Goal: Task Accomplishment & Management: Manage account settings

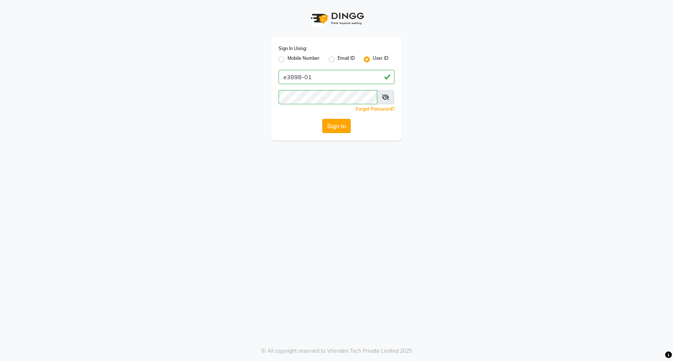
click at [340, 125] on button "Sign In" at bounding box center [336, 126] width 28 height 14
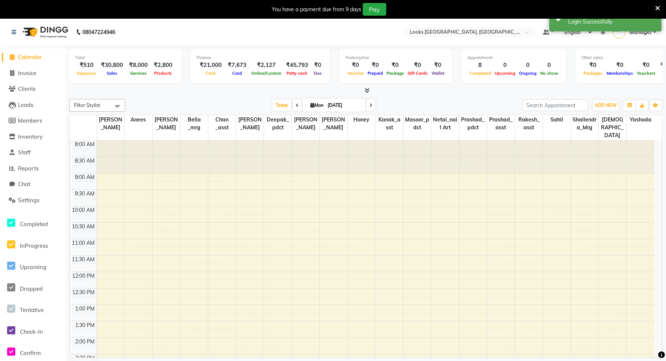
select select "en"
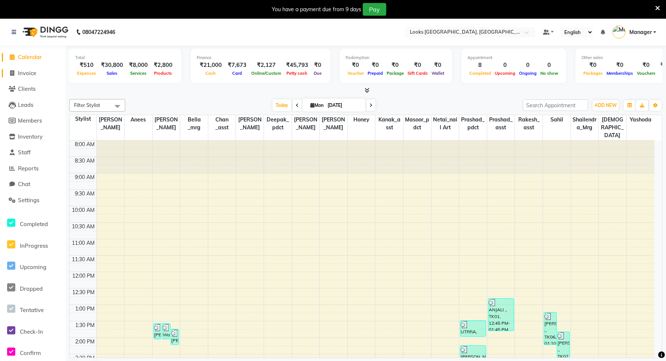
click at [19, 70] on span "Invoice" at bounding box center [27, 73] width 18 height 7
select select "service"
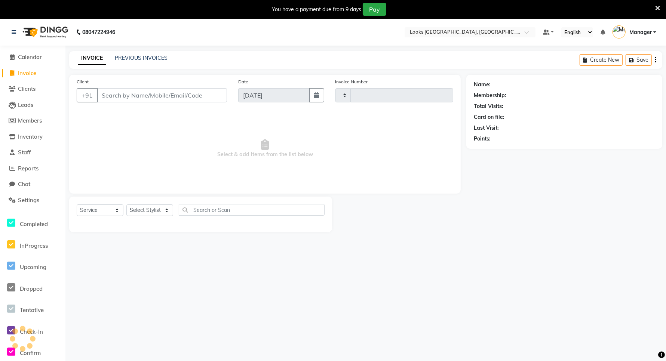
click at [139, 93] on input "Client" at bounding box center [162, 95] width 130 height 14
type input "5931"
select select "8941"
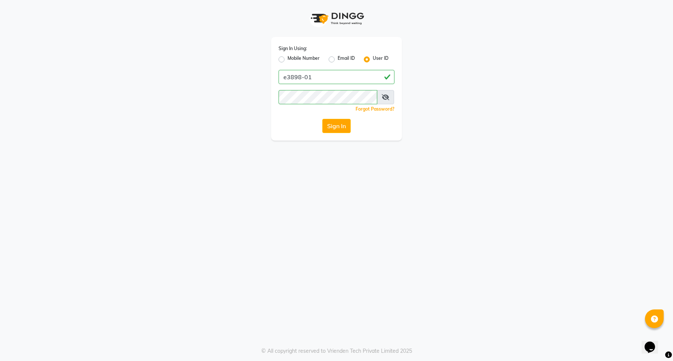
click at [340, 128] on button "Sign In" at bounding box center [336, 126] width 28 height 14
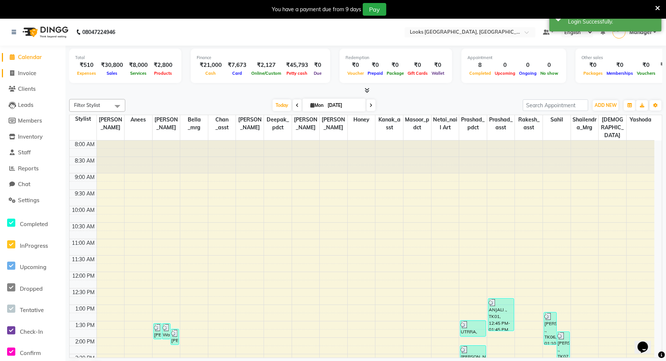
click at [22, 75] on span "Invoice" at bounding box center [27, 73] width 18 height 7
select select "service"
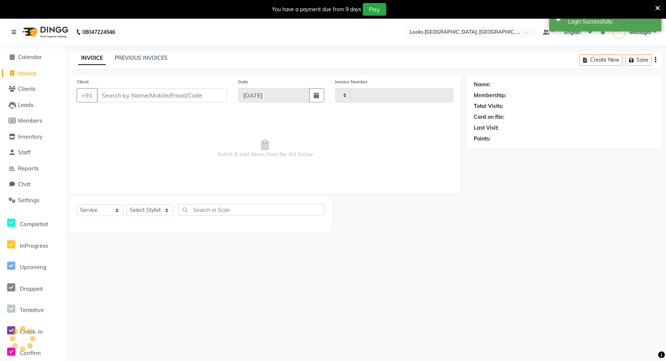
type input "5931"
select select "8941"
click at [139, 98] on input "Client" at bounding box center [162, 95] width 130 height 14
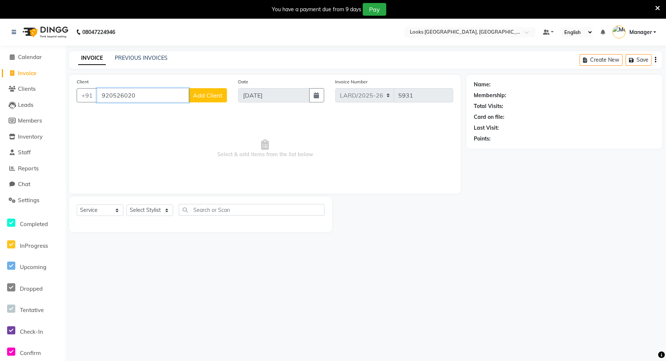
type input "920526020"
click at [208, 96] on span "Add Client" at bounding box center [208, 95] width 30 height 7
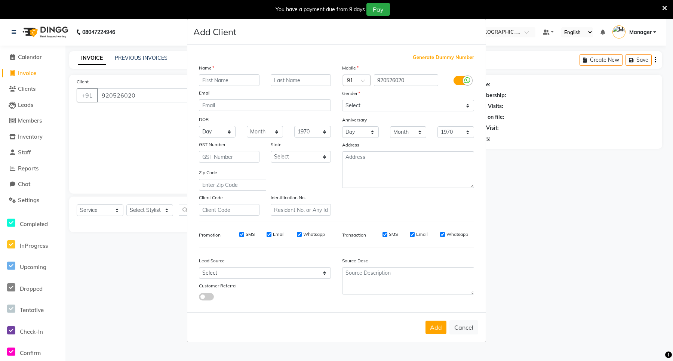
click at [216, 84] on input "text" at bounding box center [229, 80] width 61 height 12
type input "MINASHI"
click at [299, 82] on input "text" at bounding box center [301, 80] width 61 height 12
type input "JI"
click at [380, 106] on select "Select Male Female Other Prefer Not To Say" at bounding box center [408, 106] width 132 height 12
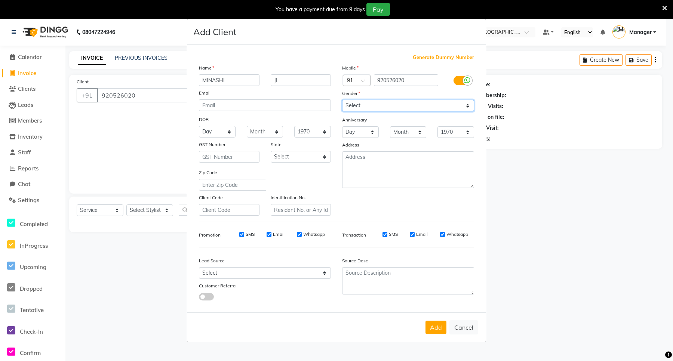
select select "female"
click at [342, 101] on select "Select Male Female Other Prefer Not To Say" at bounding box center [408, 106] width 132 height 12
click at [294, 157] on select "Select Andaman and Nicobar Islands Andhra Pradesh Arunachal Pradesh Assam Bihar…" at bounding box center [301, 157] width 61 height 12
select select "13"
click at [271, 151] on select "Select Andaman and Nicobar Islands Andhra Pradesh Arunachal Pradesh Assam Bihar…" at bounding box center [301, 157] width 61 height 12
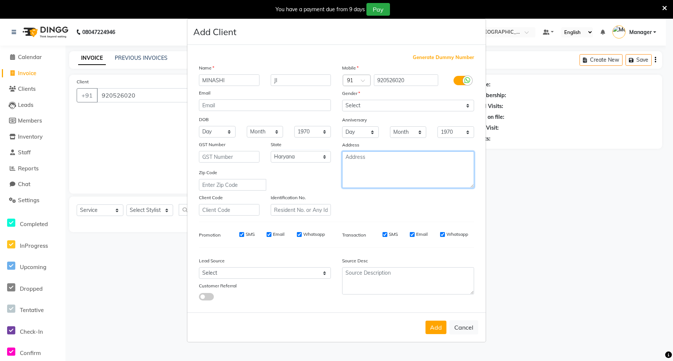
click at [374, 171] on textarea at bounding box center [408, 169] width 132 height 37
type textarea "ARDEE"
click at [436, 326] on button "Add" at bounding box center [436, 327] width 21 height 13
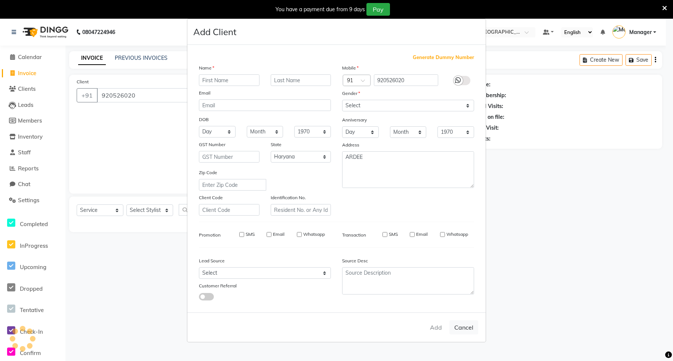
select select
select select "null"
select select
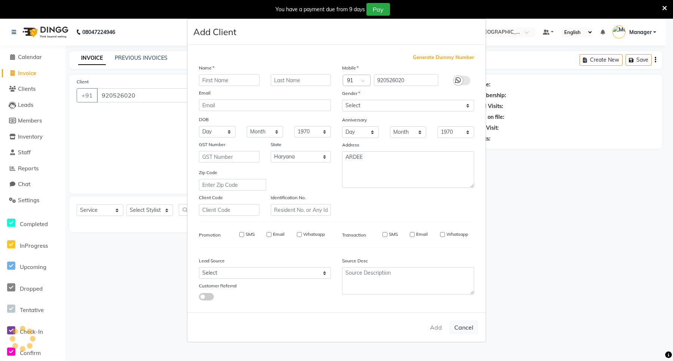
select select
checkbox input "false"
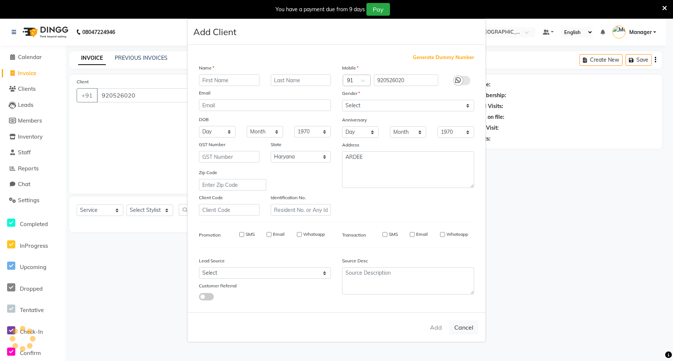
checkbox input "false"
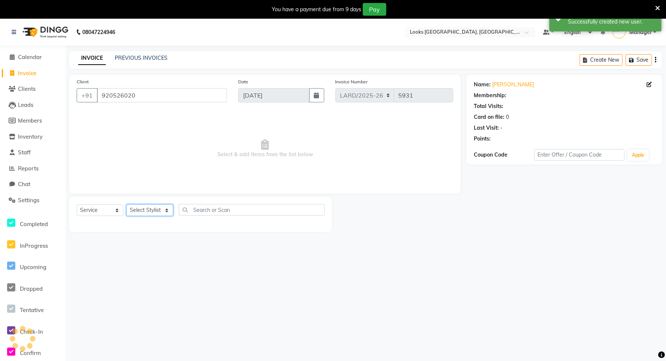
select select "1: Object"
click at [134, 208] on select "Select Stylist Ali Anees Annie Bella _mrg Chan _asst Chris Deepak_pdct Farry Ga…" at bounding box center [149, 211] width 47 height 12
select select "90500"
click at [126, 205] on select "Select Stylist Ali Anees Annie Bella _mrg Chan _asst Chris Deepak_pdct Farry Ga…" at bounding box center [149, 211] width 47 height 12
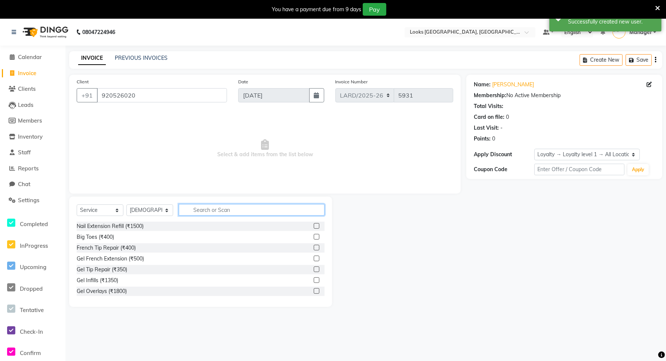
click at [194, 211] on input "text" at bounding box center [252, 210] width 146 height 12
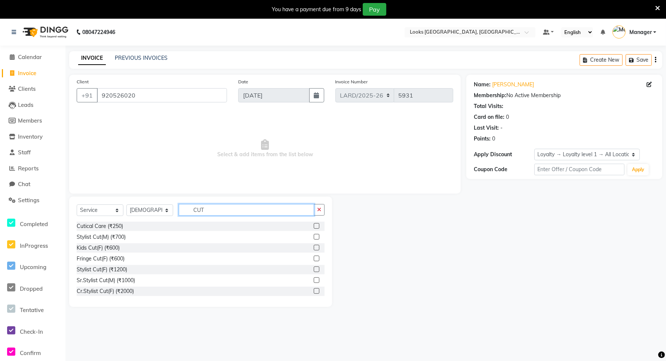
type input "CUT"
click at [314, 269] on label at bounding box center [317, 270] width 6 height 6
click at [314, 269] on input "checkbox" at bounding box center [316, 269] width 5 height 5
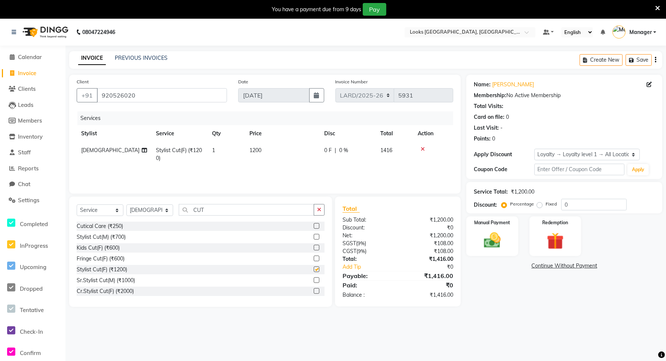
checkbox input "false"
click at [158, 210] on select "Select Stylist Ali Anees Annie Bella _mrg Chan _asst Chris Deepak_pdct Farry Ga…" at bounding box center [149, 211] width 47 height 12
select select "90501"
click at [126, 205] on select "Select Stylist Ali Anees Annie Bella _mrg Chan _asst Chris Deepak_pdct Farry Ga…" at bounding box center [149, 211] width 47 height 12
click at [208, 209] on input "CUT" at bounding box center [246, 210] width 135 height 12
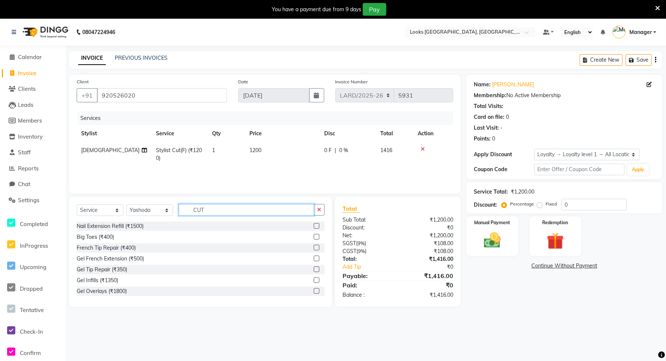
click at [208, 209] on input "CUT" at bounding box center [246, 210] width 135 height 12
type input "FACE WA"
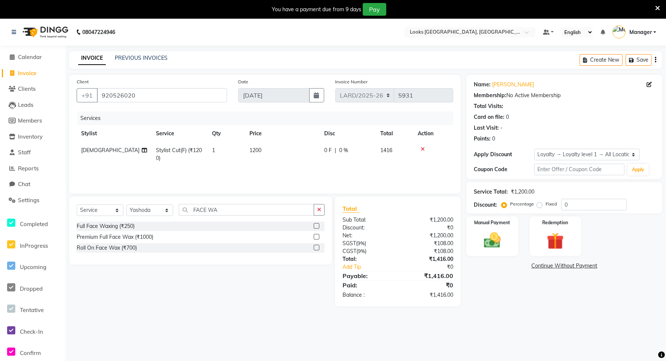
click at [318, 225] on label at bounding box center [317, 226] width 6 height 6
click at [318, 225] on input "checkbox" at bounding box center [316, 226] width 5 height 5
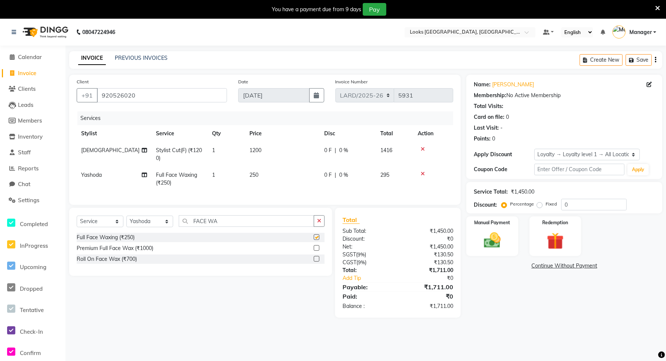
checkbox input "false"
click at [252, 150] on span "1200" at bounding box center [255, 150] width 12 height 7
select select "90500"
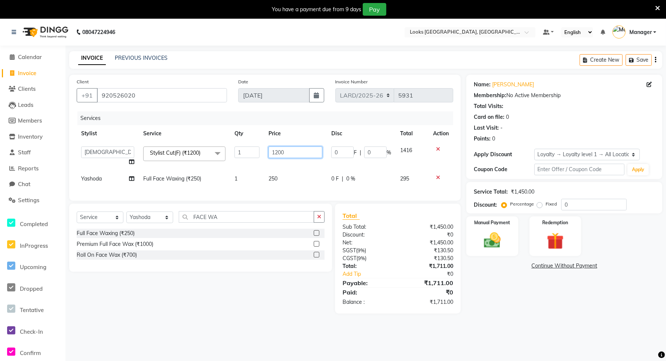
click at [273, 153] on input "1200" at bounding box center [296, 153] width 54 height 12
type input "1500"
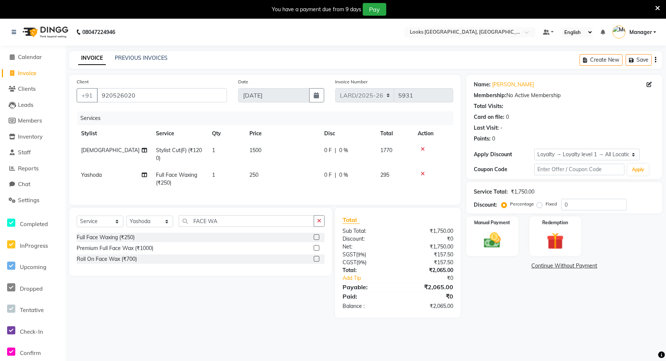
click at [272, 178] on td "250" at bounding box center [282, 179] width 75 height 25
select select "90501"
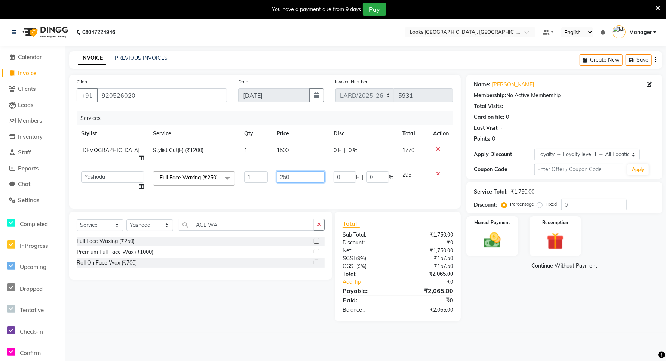
click at [277, 171] on input "250" at bounding box center [301, 177] width 48 height 12
type input "1000"
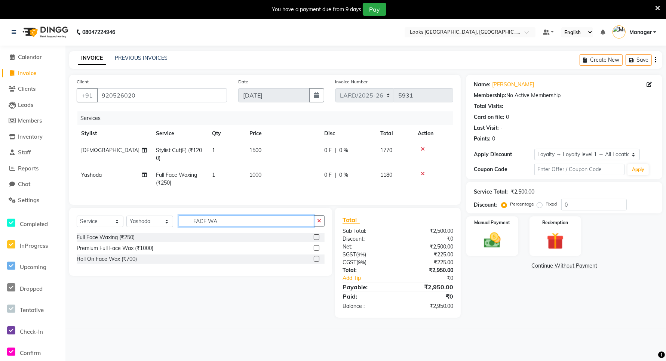
click at [245, 227] on input "FACE WA" at bounding box center [246, 221] width 135 height 12
type input "F"
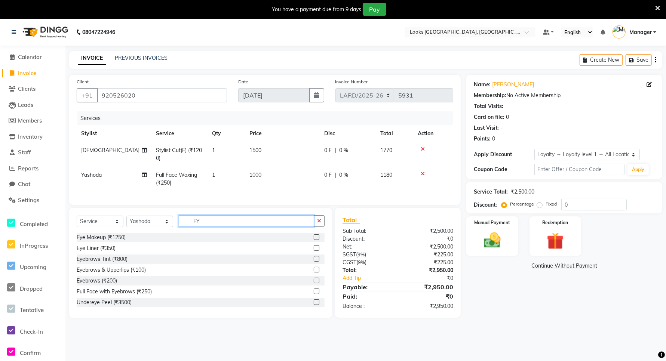
type input "EY"
click at [314, 273] on label at bounding box center [317, 270] width 6 height 6
click at [314, 273] on input "checkbox" at bounding box center [316, 270] width 5 height 5
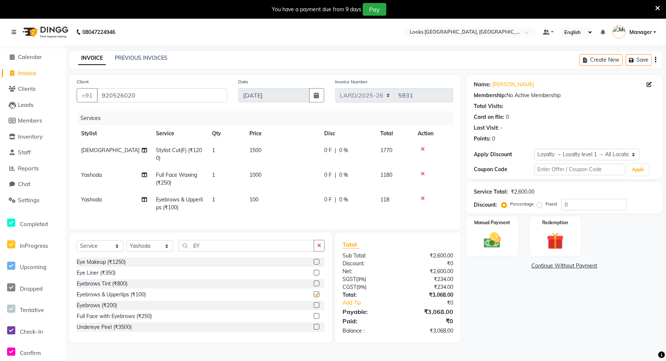
checkbox input "false"
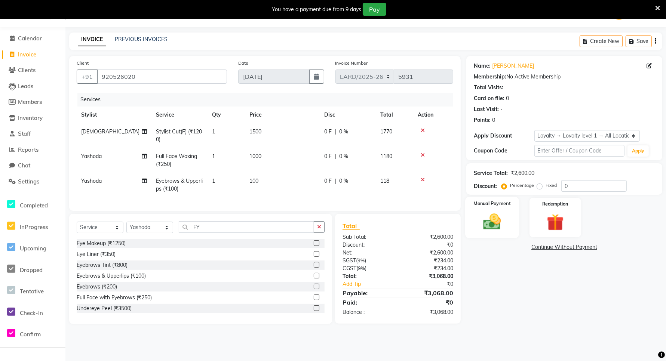
click at [502, 221] on img at bounding box center [492, 222] width 29 height 20
click at [560, 248] on span "CARD" at bounding box center [562, 247] width 16 height 9
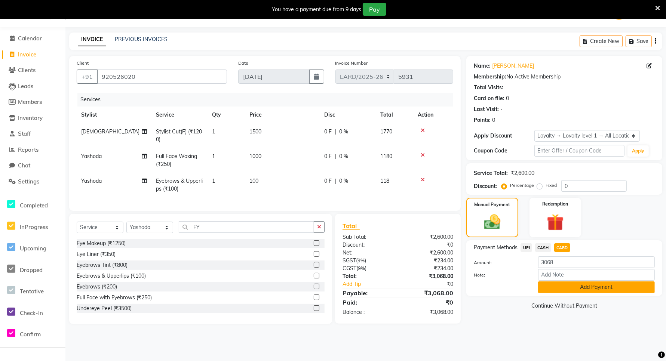
click at [567, 288] on button "Add Payment" at bounding box center [596, 288] width 117 height 12
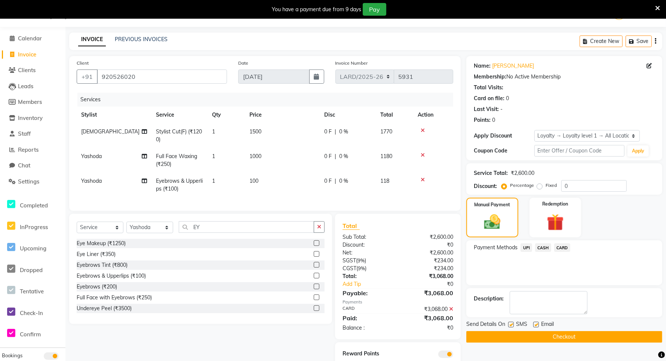
scroll to position [52, 0]
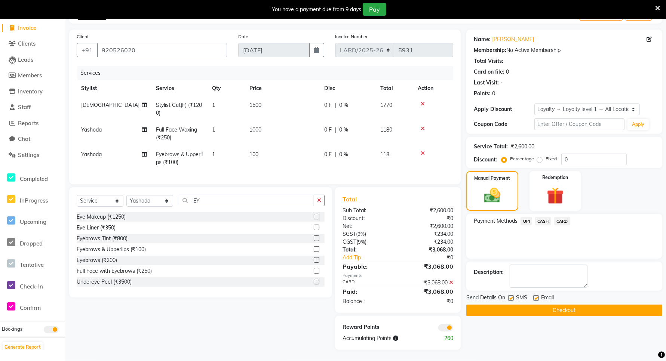
click at [569, 305] on button "Checkout" at bounding box center [564, 311] width 196 height 12
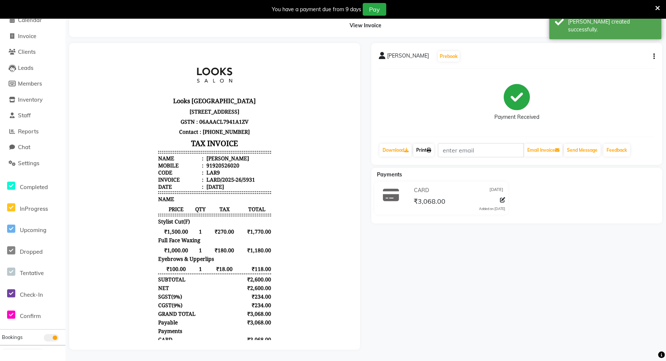
click at [423, 144] on link "Print" at bounding box center [423, 150] width 21 height 13
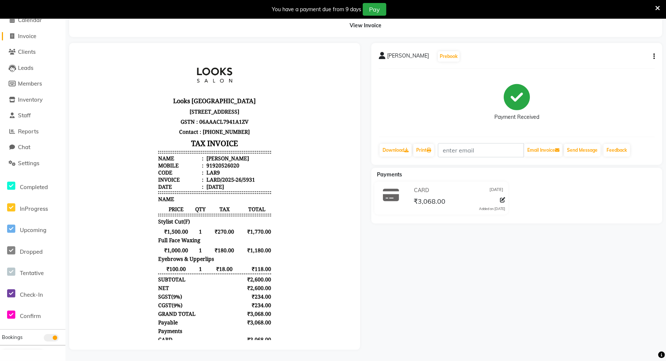
click at [34, 33] on span "Invoice" at bounding box center [27, 36] width 18 height 7
select select "service"
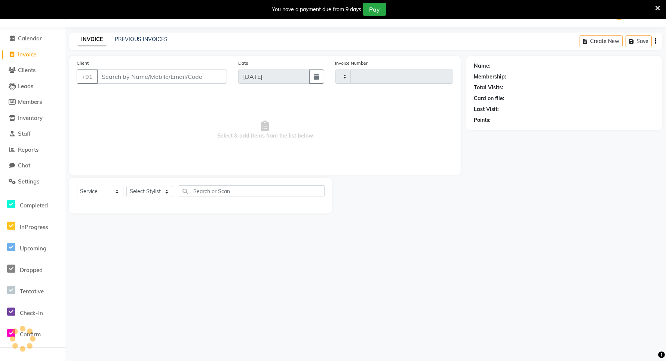
type input "5932"
select select "8941"
click at [21, 39] on span "Calendar" at bounding box center [30, 38] width 24 height 7
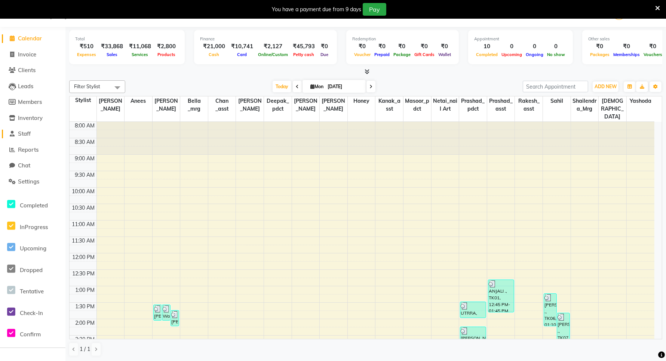
click at [31, 135] on span "Staff" at bounding box center [24, 133] width 13 height 7
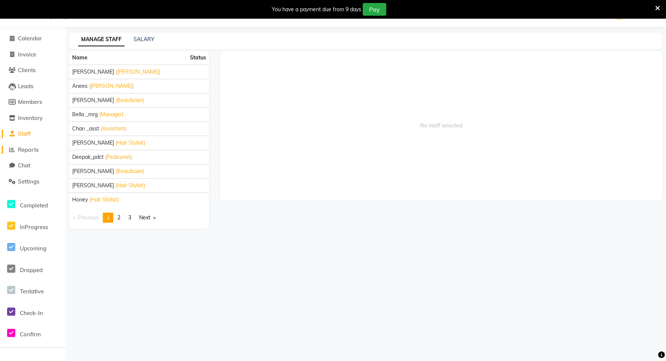
click at [25, 149] on span "Reports" at bounding box center [28, 149] width 21 height 7
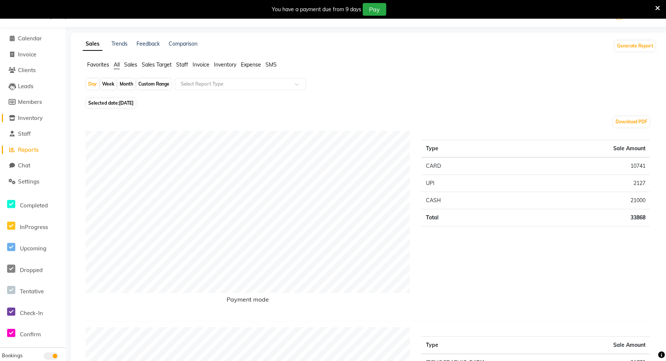
click at [28, 119] on span "Inventory" at bounding box center [30, 117] width 25 height 7
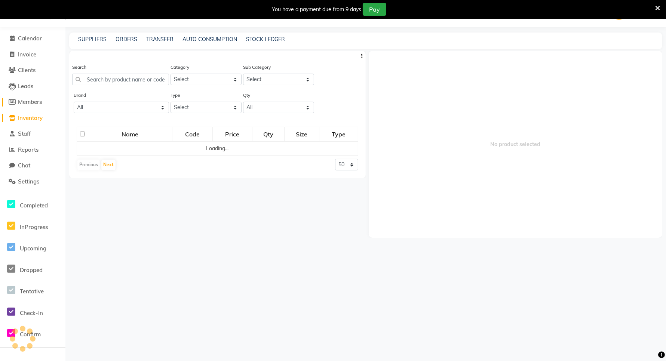
click at [30, 105] on span "Members" at bounding box center [30, 101] width 24 height 7
select select
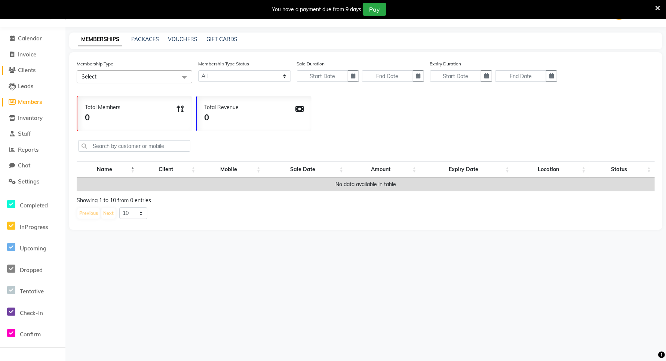
click at [27, 66] on link "Clients" at bounding box center [33, 70] width 62 height 9
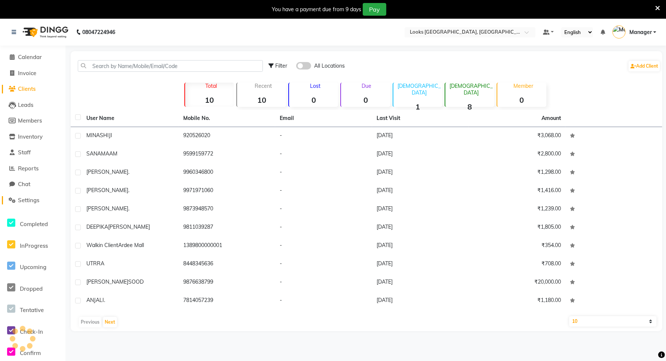
click at [35, 198] on span "Settings" at bounding box center [28, 200] width 21 height 7
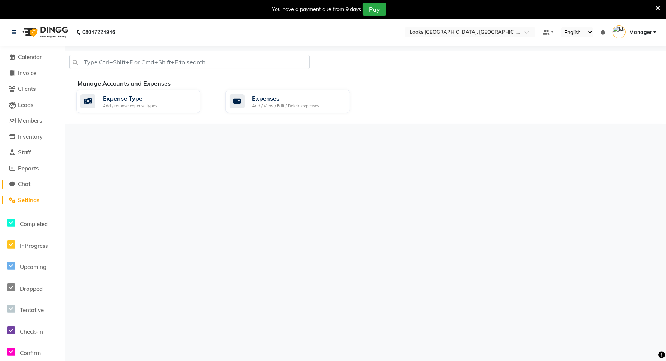
click at [25, 185] on span "Chat" at bounding box center [24, 184] width 12 height 7
select select "100"
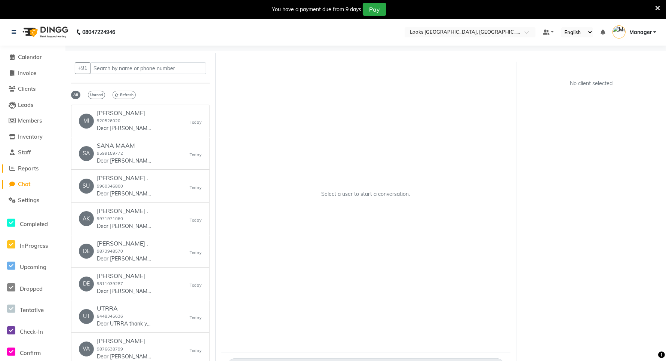
click at [34, 168] on span "Reports" at bounding box center [28, 168] width 21 height 7
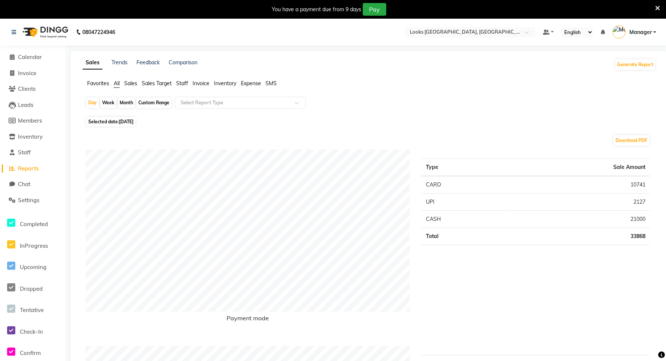
click at [183, 83] on span "Staff" at bounding box center [182, 83] width 12 height 7
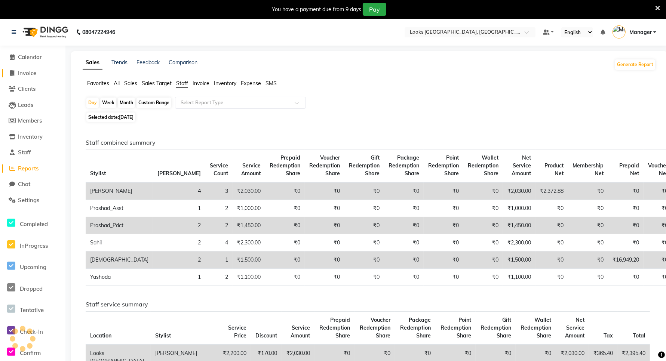
click at [28, 72] on span "Invoice" at bounding box center [27, 73] width 18 height 7
select select "service"
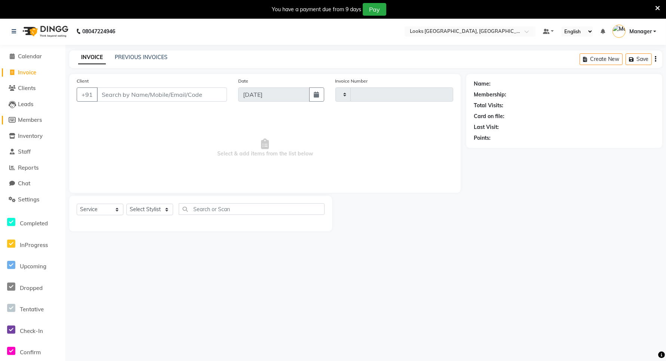
type input "5932"
select select "8941"
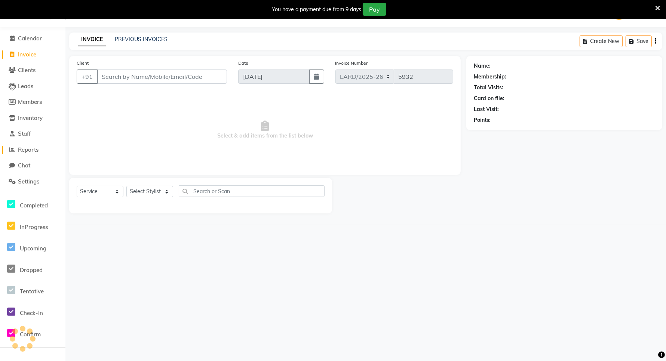
click at [26, 148] on span "Reports" at bounding box center [28, 149] width 21 height 7
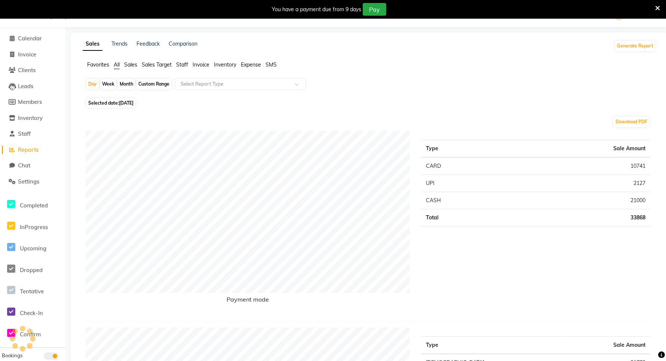
click at [162, 65] on span "Sales Target" at bounding box center [157, 64] width 30 height 7
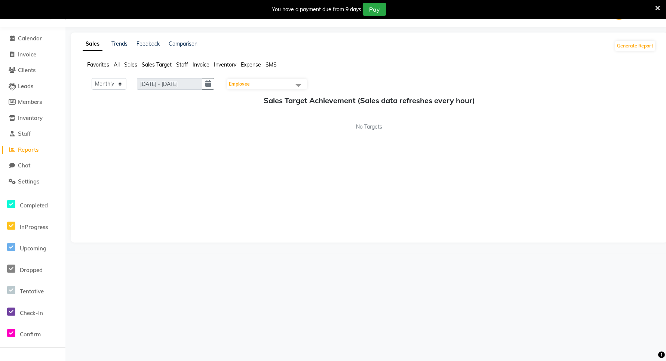
click at [131, 62] on span "Sales" at bounding box center [130, 64] width 13 height 7
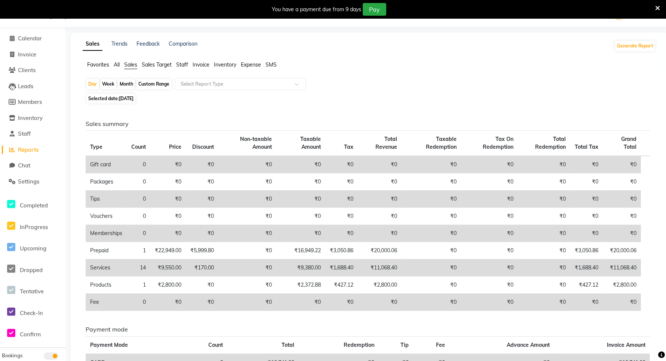
click at [108, 64] on span "Favorites" at bounding box center [98, 64] width 22 height 7
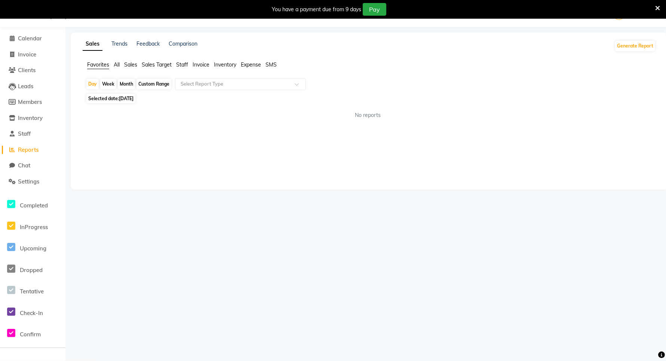
click at [116, 67] on span "All" at bounding box center [117, 64] width 6 height 7
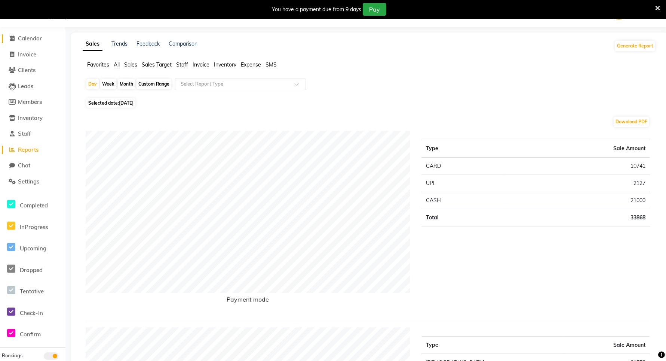
click at [23, 40] on span "Calendar" at bounding box center [30, 38] width 24 height 7
